Goal: Task Accomplishment & Management: Use online tool/utility

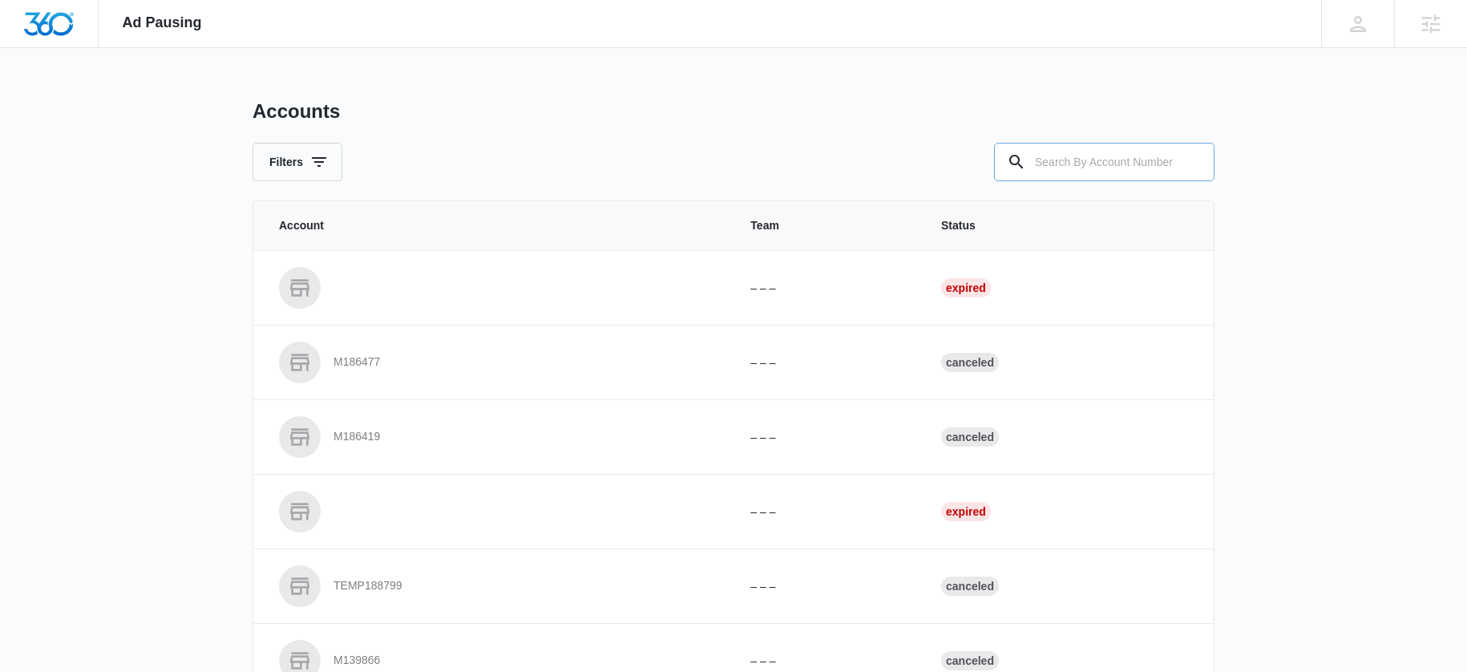
click at [1099, 164] on input "text" at bounding box center [1104, 162] width 221 height 38
type input "m16670"
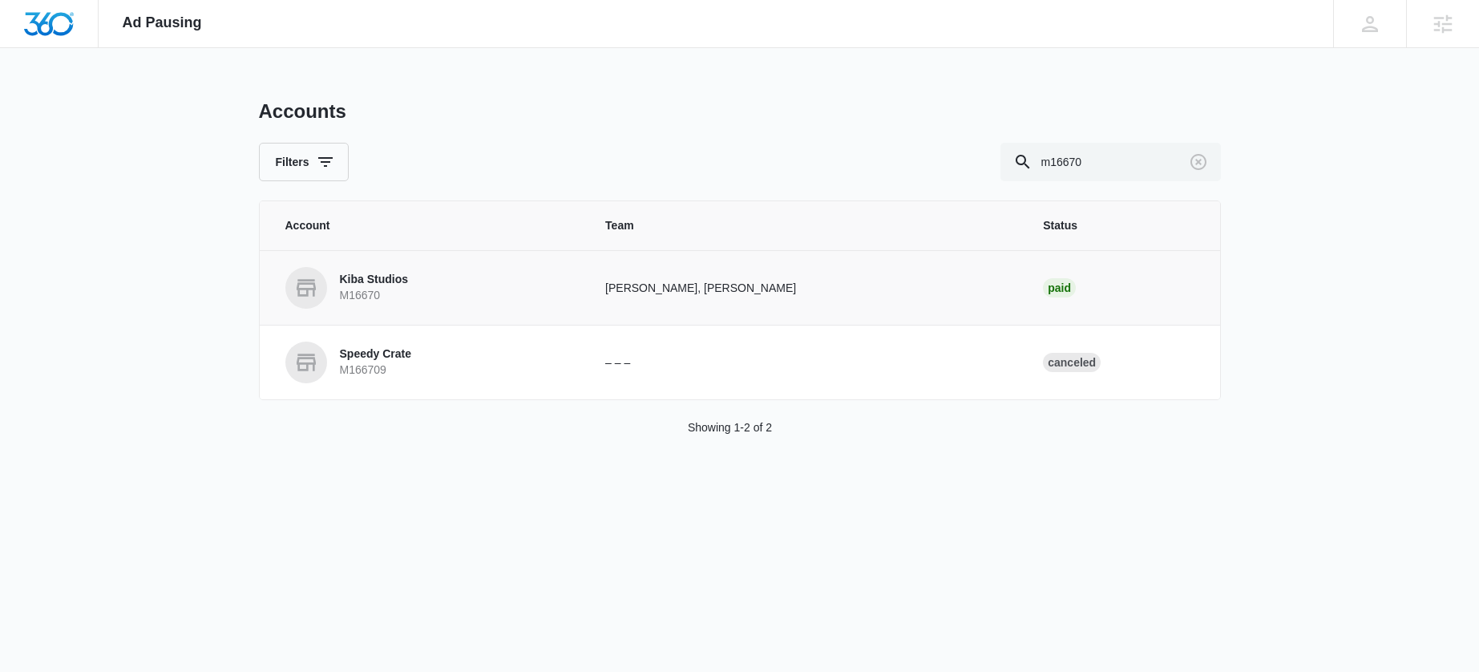
click at [366, 273] on p "Kiba Studios" at bounding box center [374, 280] width 69 height 16
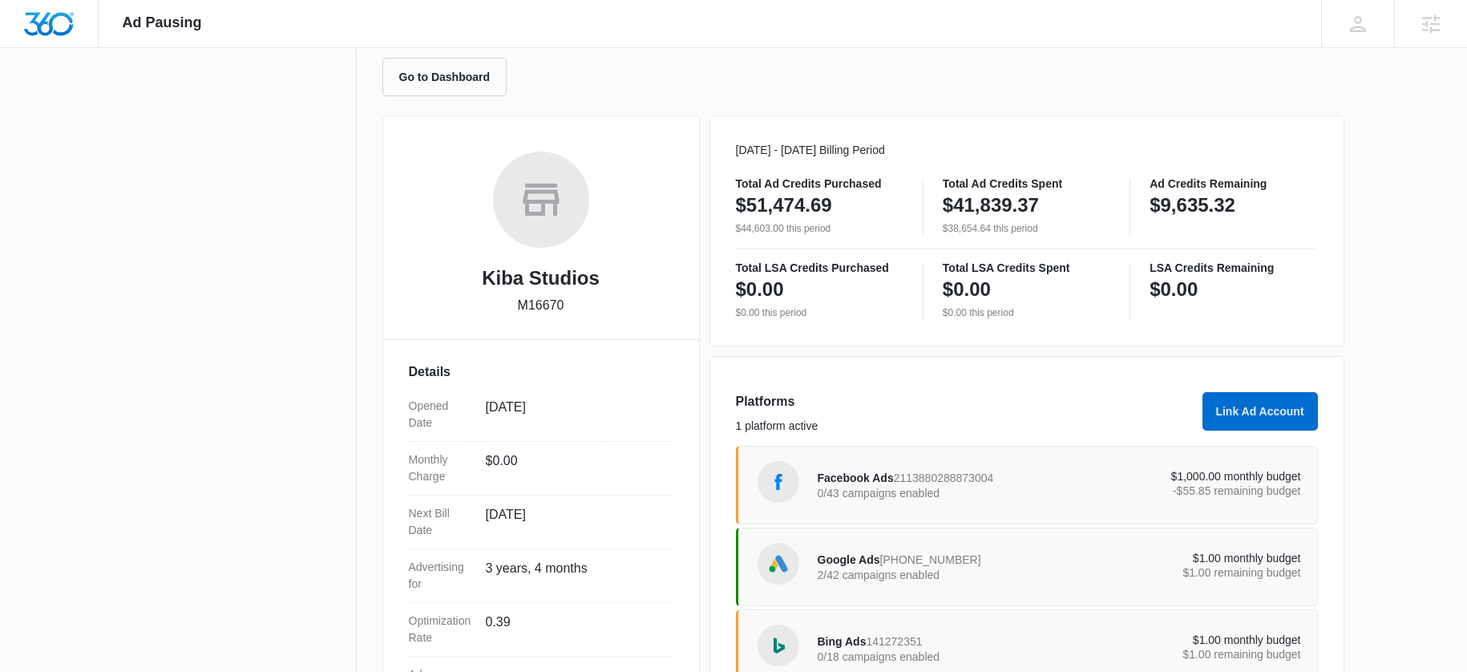
scroll to position [293, 0]
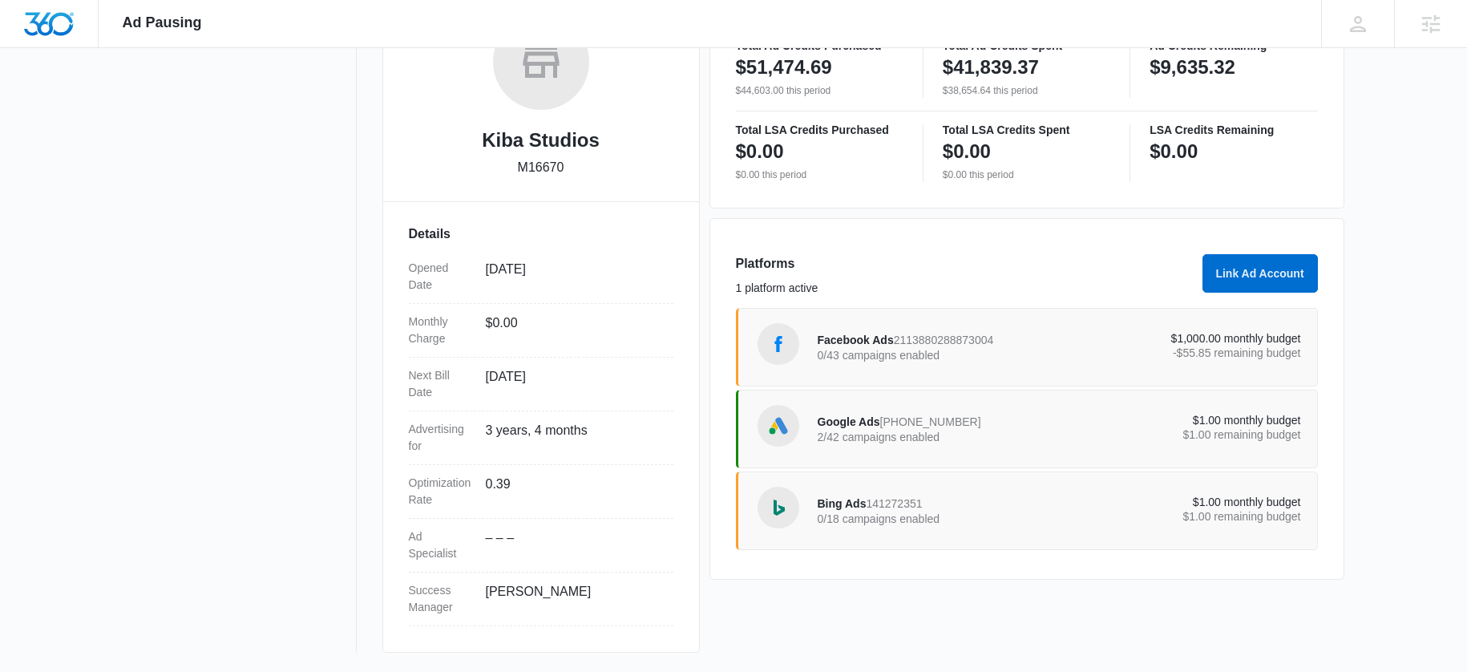
click at [860, 336] on span "Facebook Ads" at bounding box center [856, 340] width 76 height 13
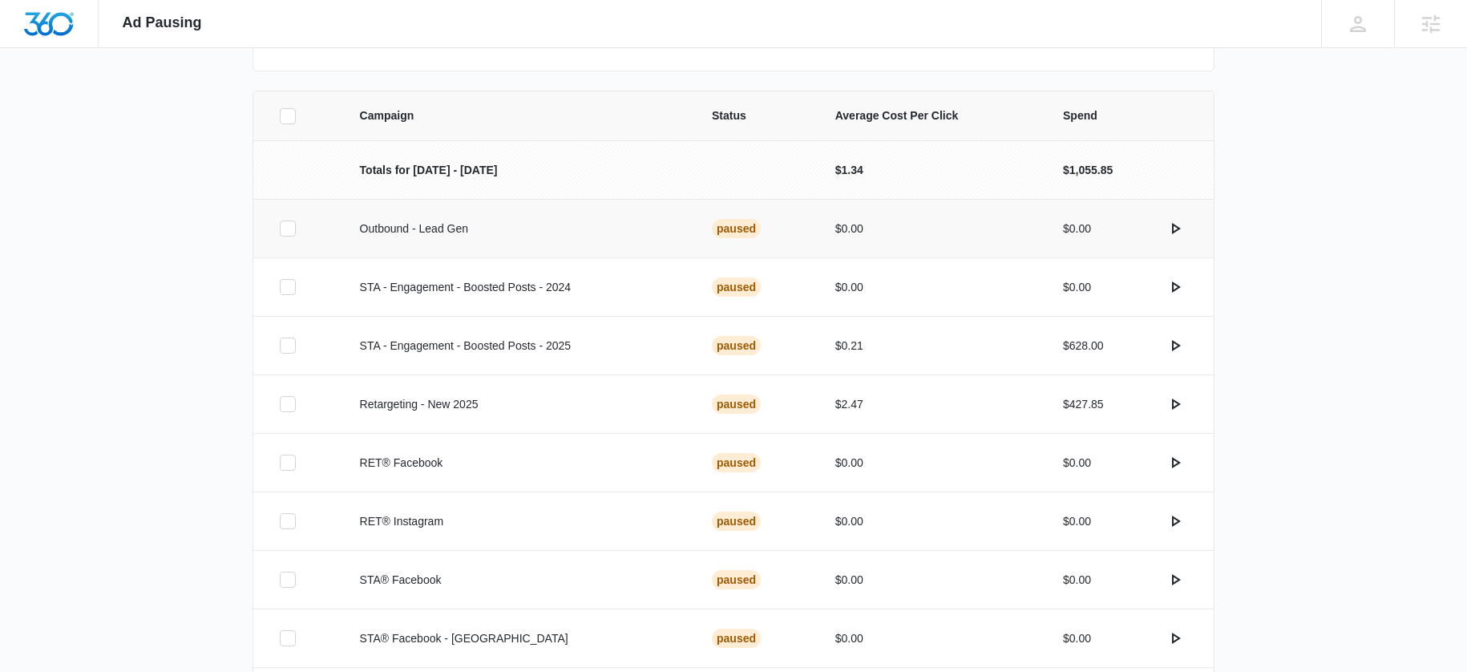
scroll to position [196, 0]
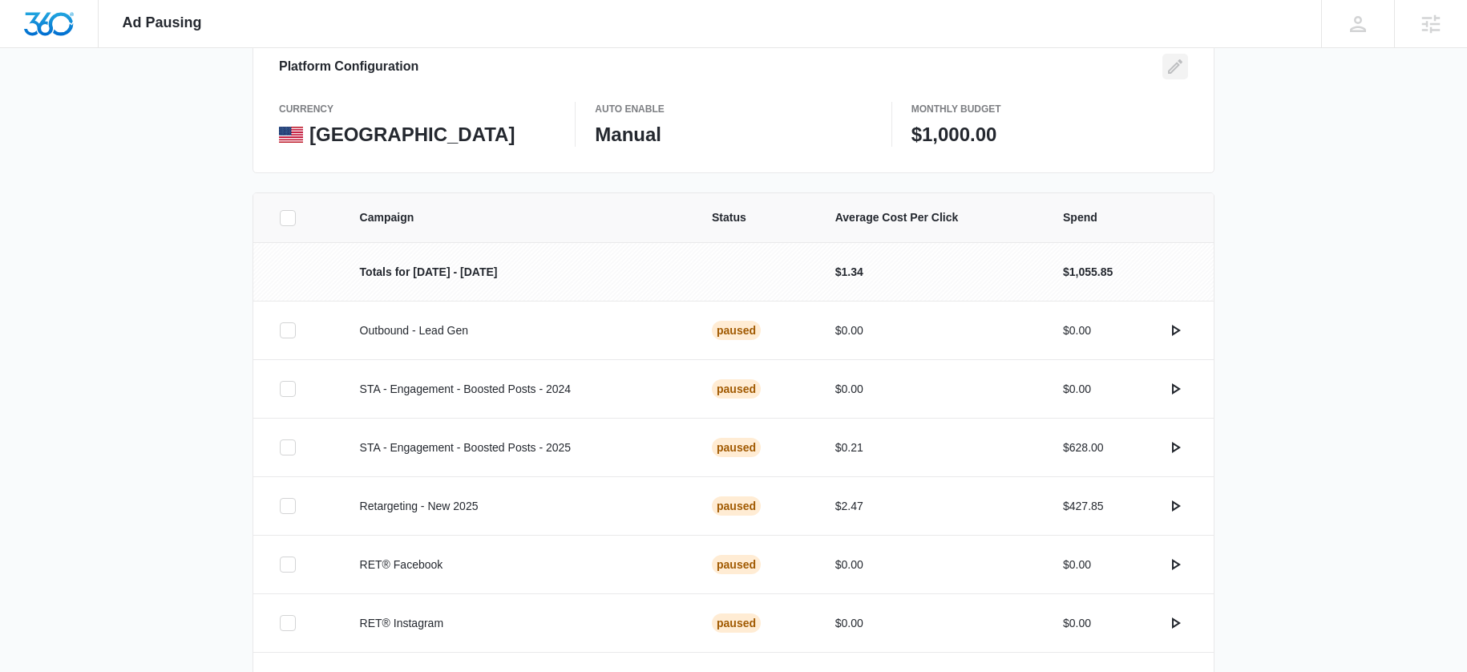
click at [1170, 72] on icon "Edit" at bounding box center [1175, 66] width 14 height 14
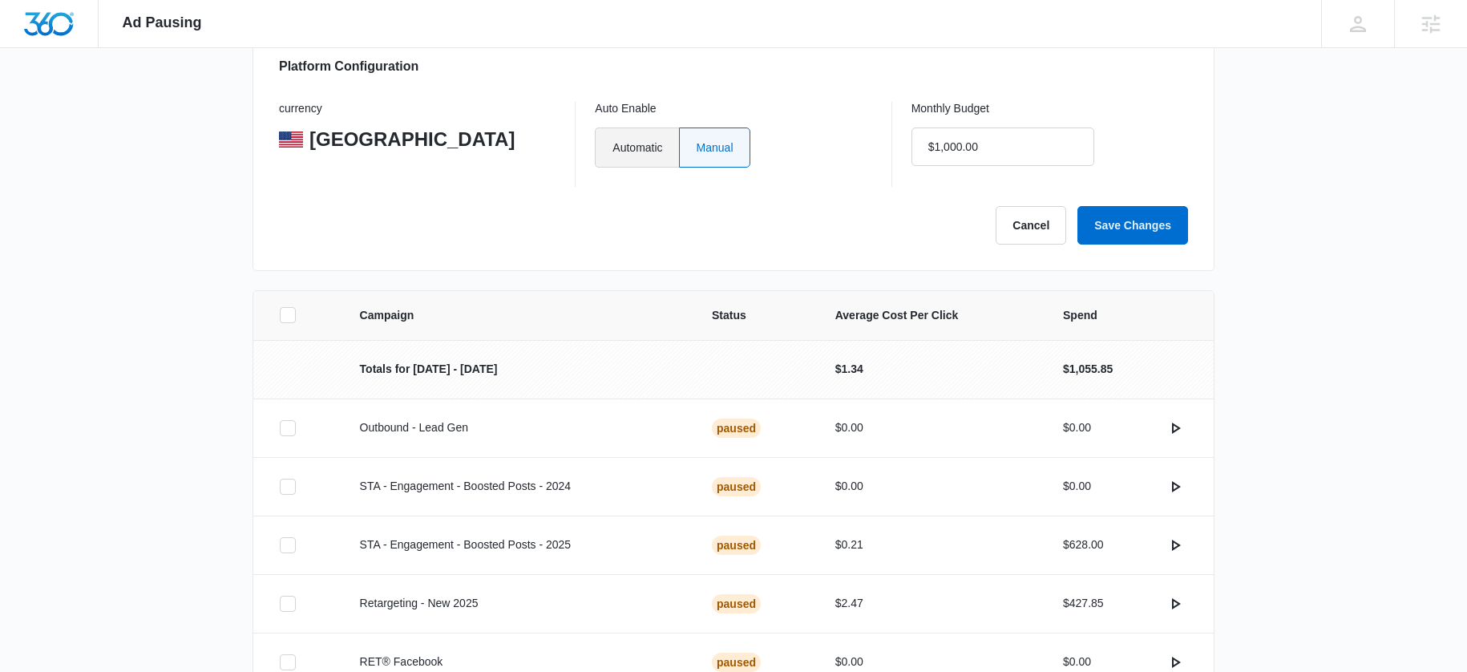
click at [640, 128] on label "Automatic" at bounding box center [636, 147] width 83 height 40
click at [613, 147] on input "Automatic" at bounding box center [612, 147] width 1 height 1
radio input "true"
click at [1169, 221] on button "Save Changes" at bounding box center [1133, 225] width 111 height 38
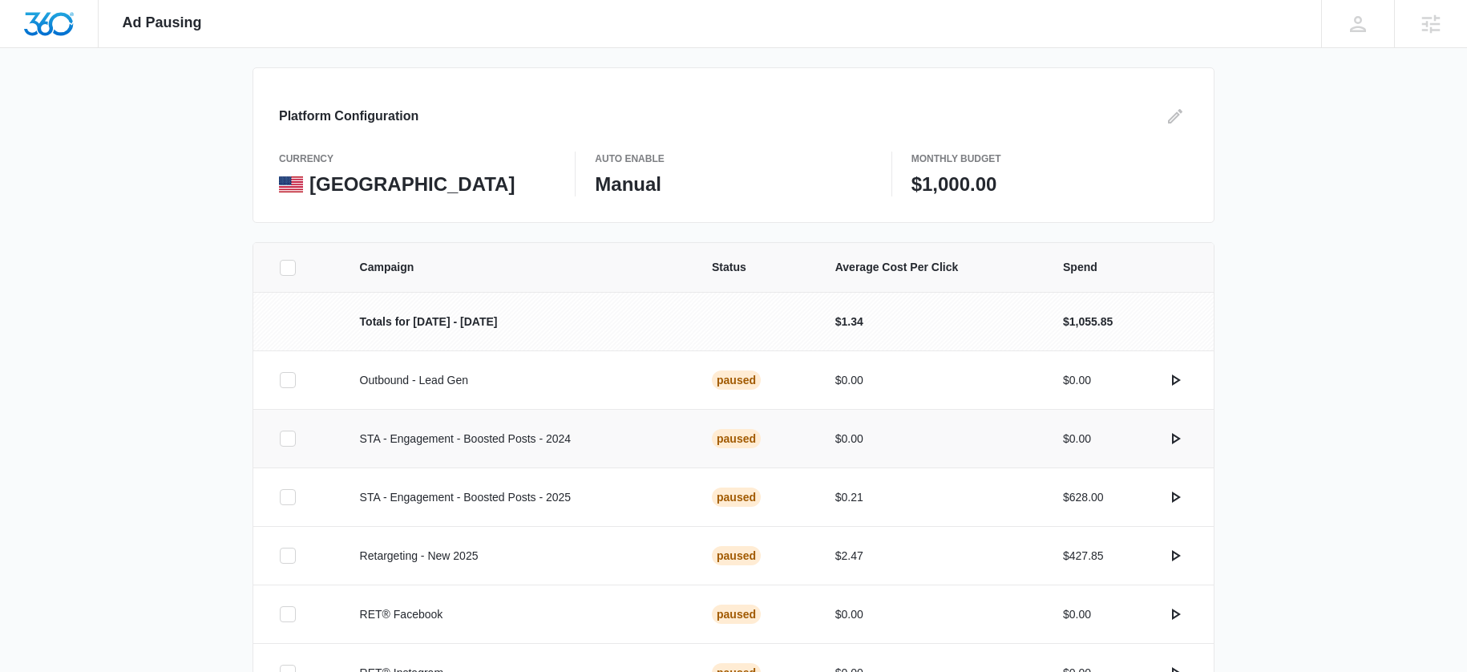
scroll to position [147, 0]
click at [1173, 383] on icon "actions.activate" at bounding box center [1176, 379] width 9 height 11
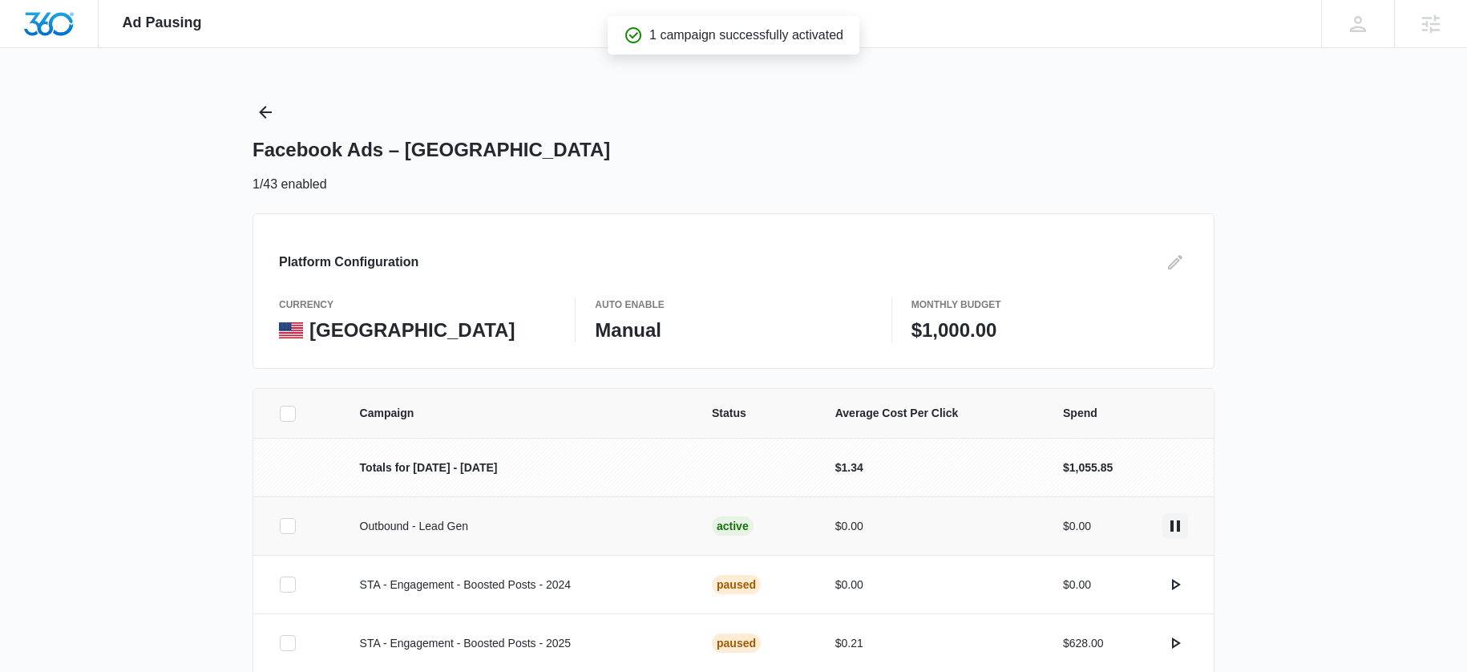
click at [1174, 523] on icon "actions.pause" at bounding box center [1175, 525] width 19 height 19
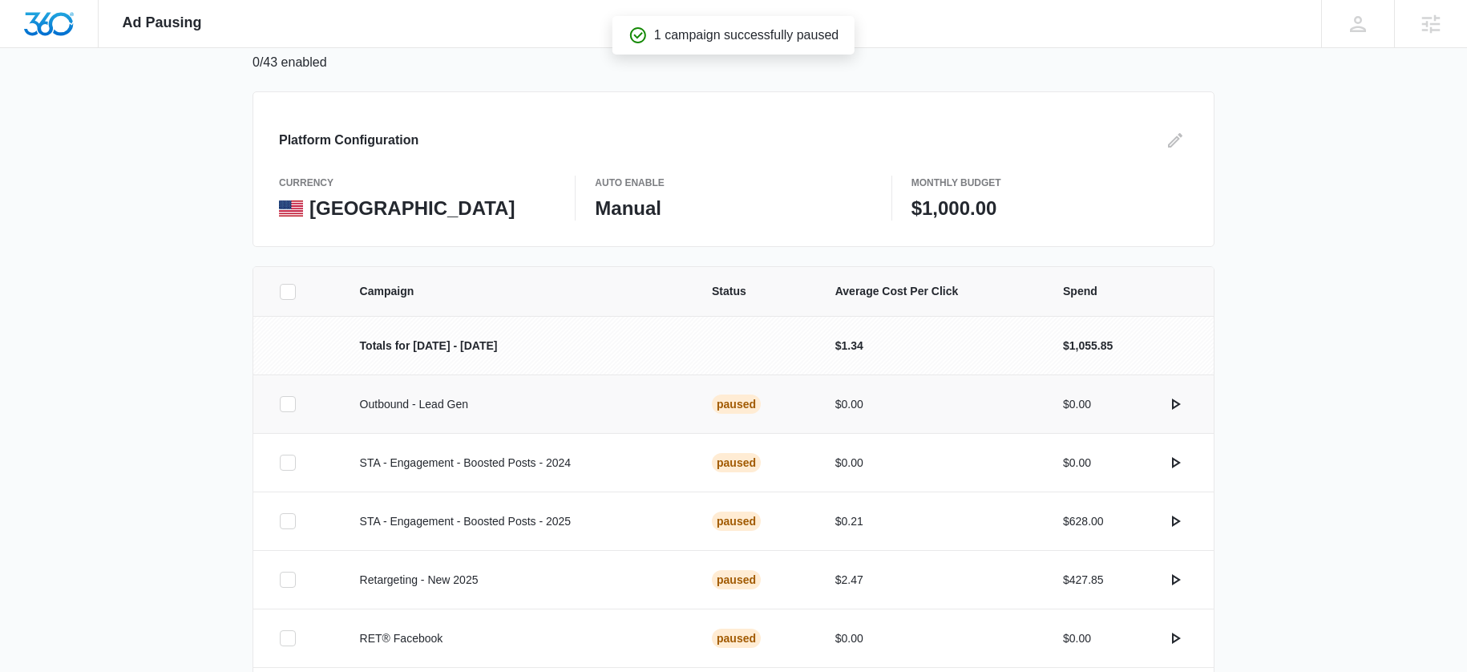
scroll to position [151, 0]
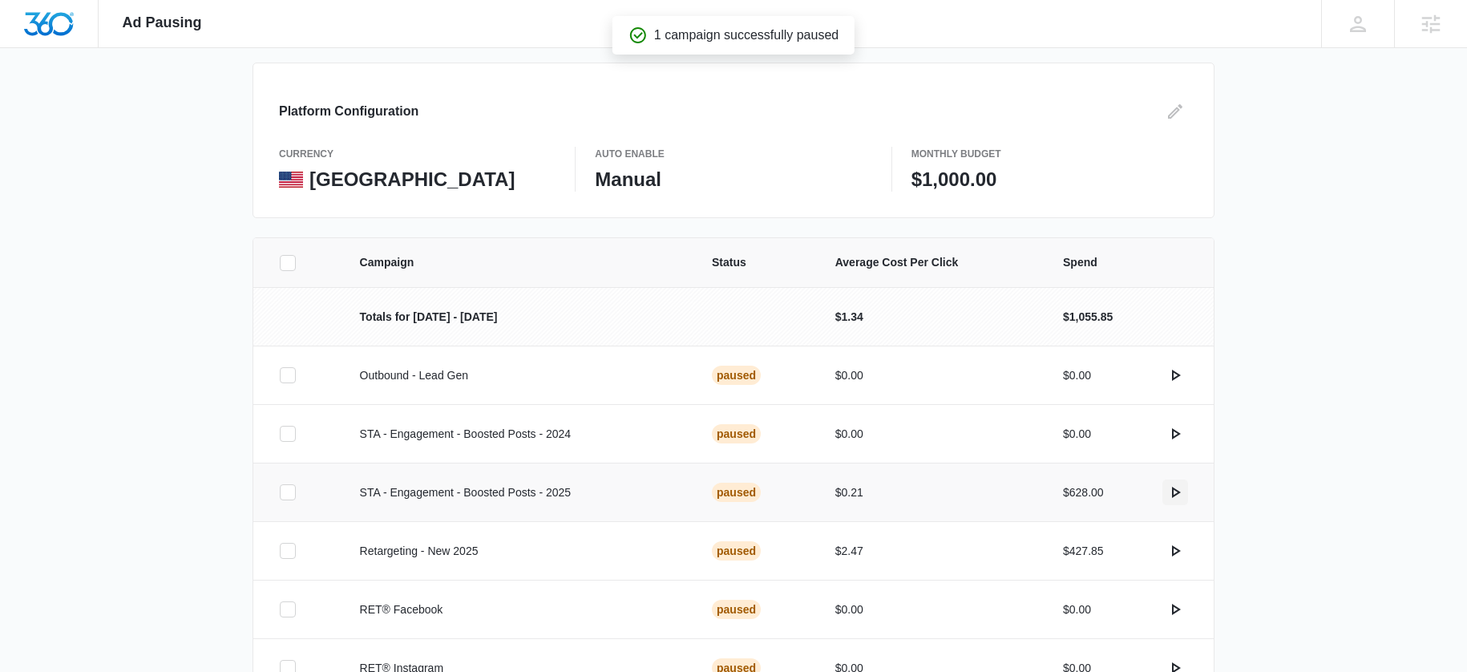
click at [1170, 498] on icon "actions.activate" at bounding box center [1175, 492] width 19 height 19
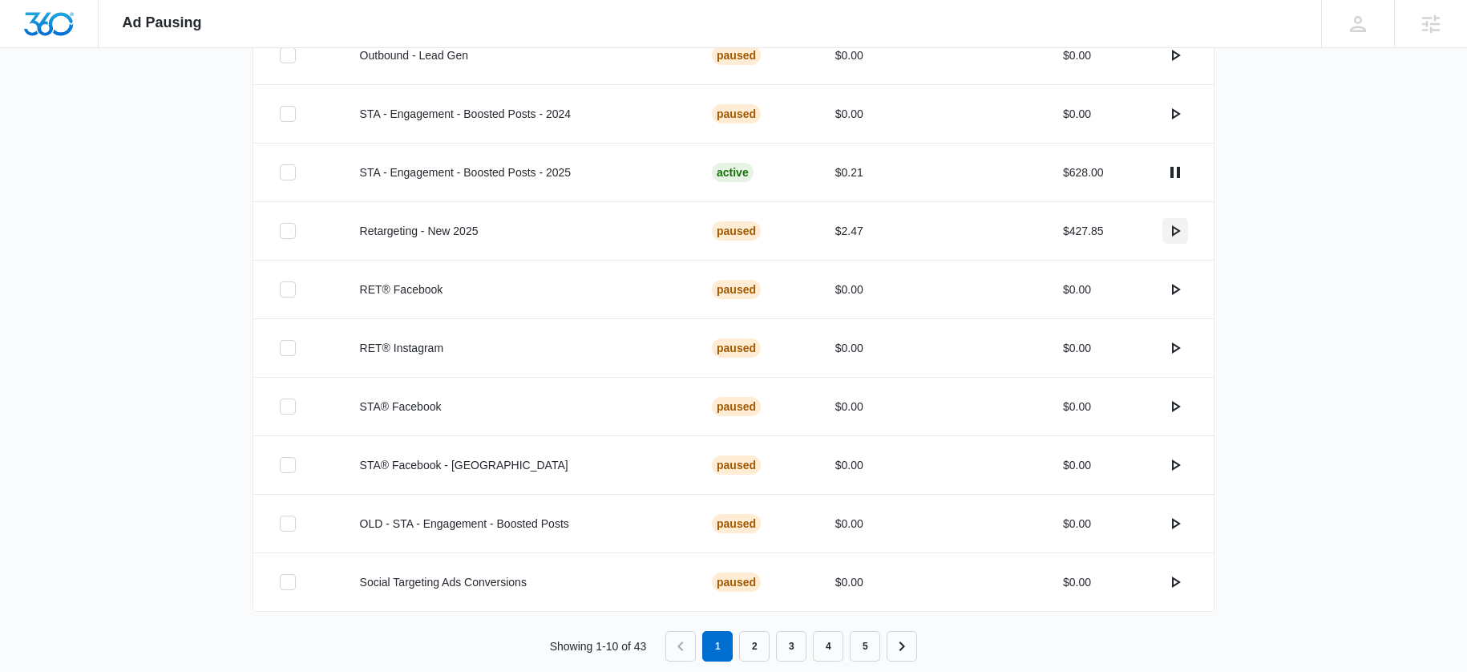
click at [1175, 229] on icon "actions.activate" at bounding box center [1176, 230] width 9 height 11
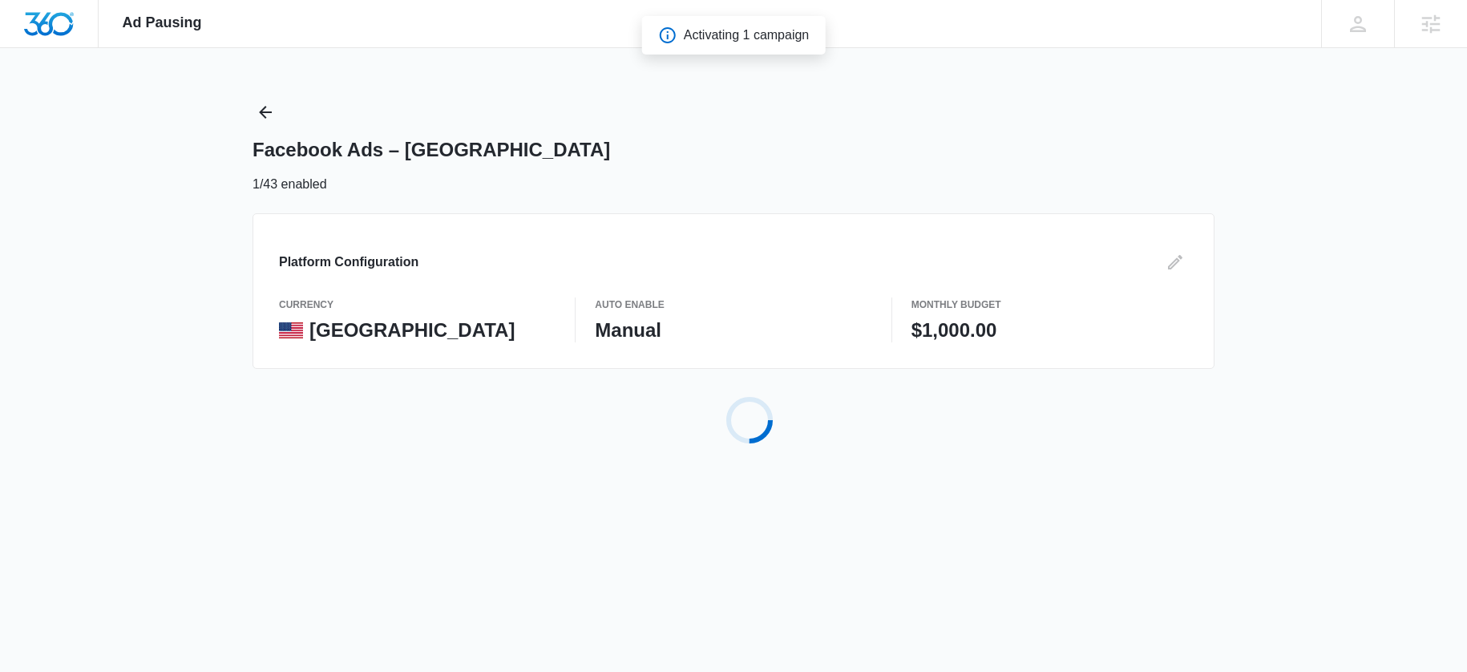
scroll to position [0, 0]
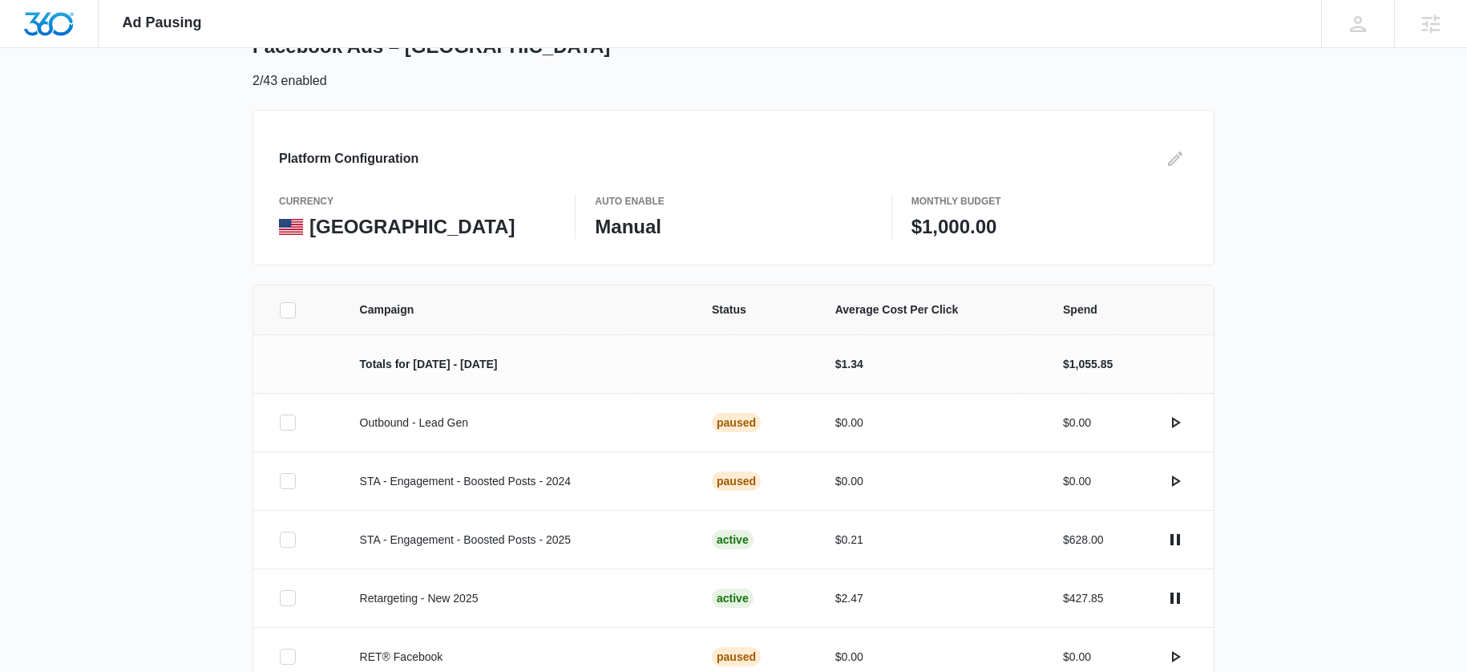
scroll to position [310, 0]
